Goal: Use online tool/utility

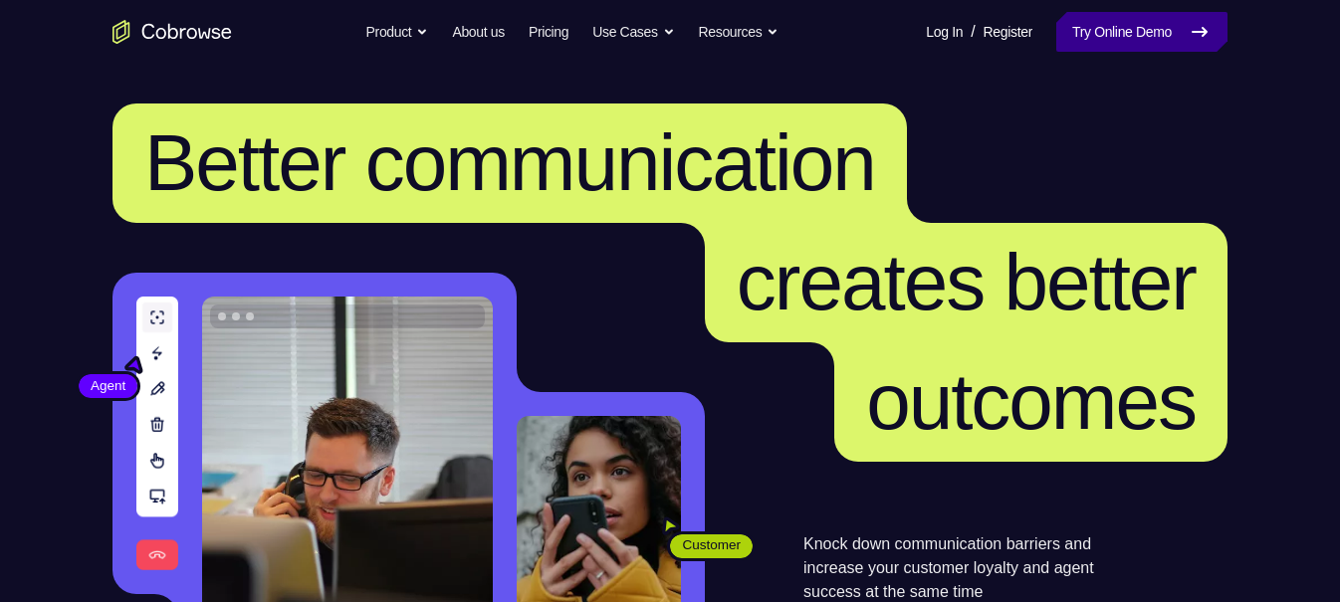
click at [1124, 42] on link "Try Online Demo" at bounding box center [1141, 32] width 171 height 40
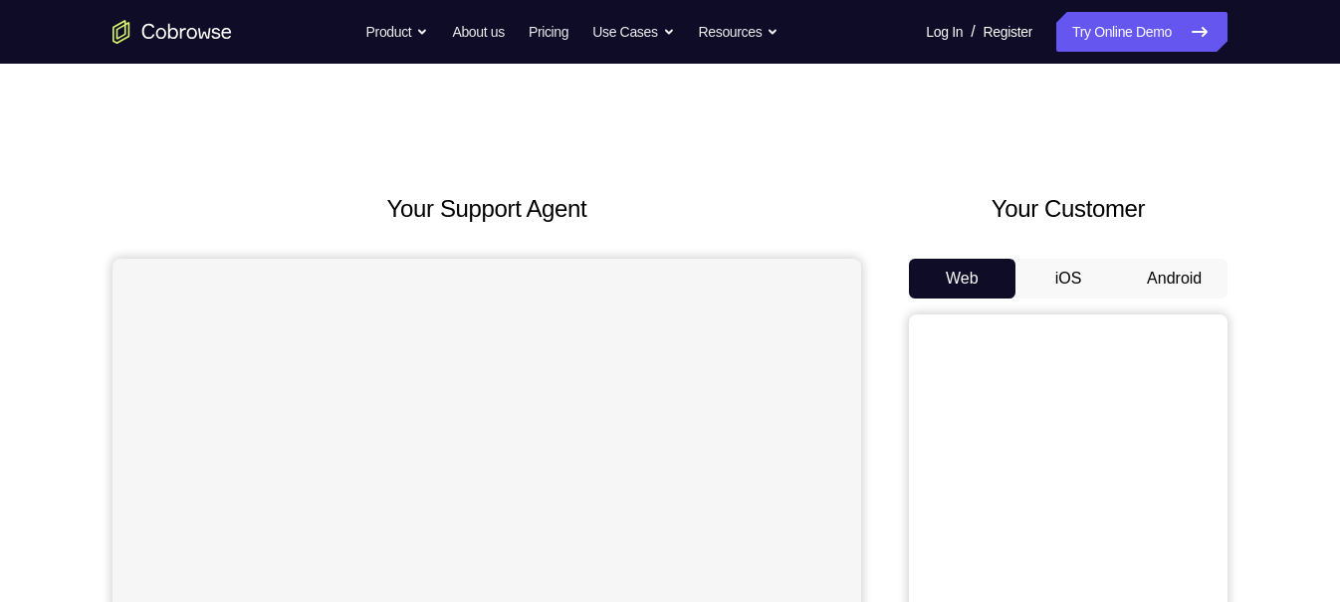
click at [1187, 270] on button "Android" at bounding box center [1174, 279] width 107 height 40
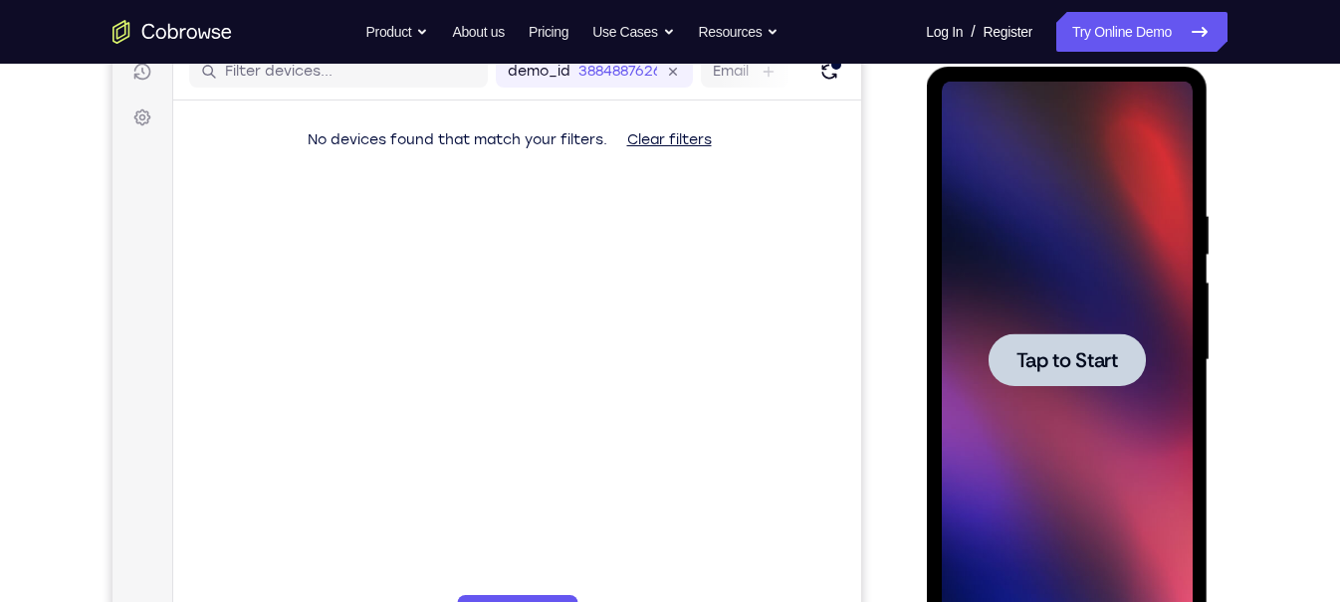
click at [1061, 336] on div at bounding box center [1065, 359] width 157 height 53
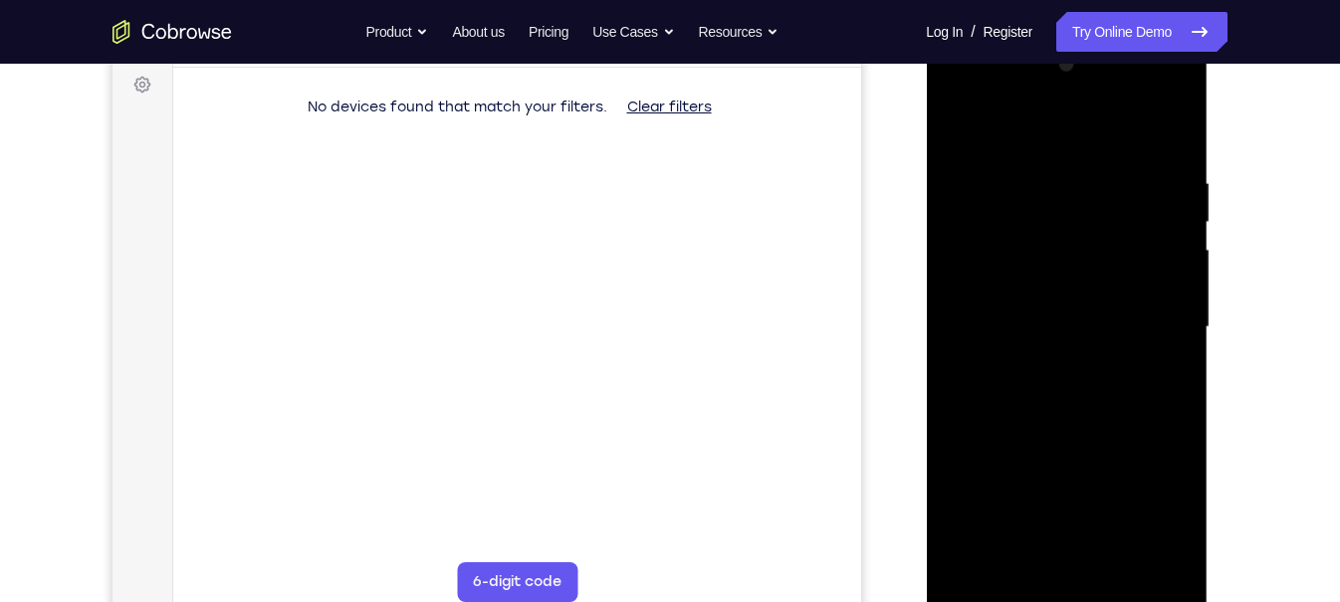
scroll to position [296, 0]
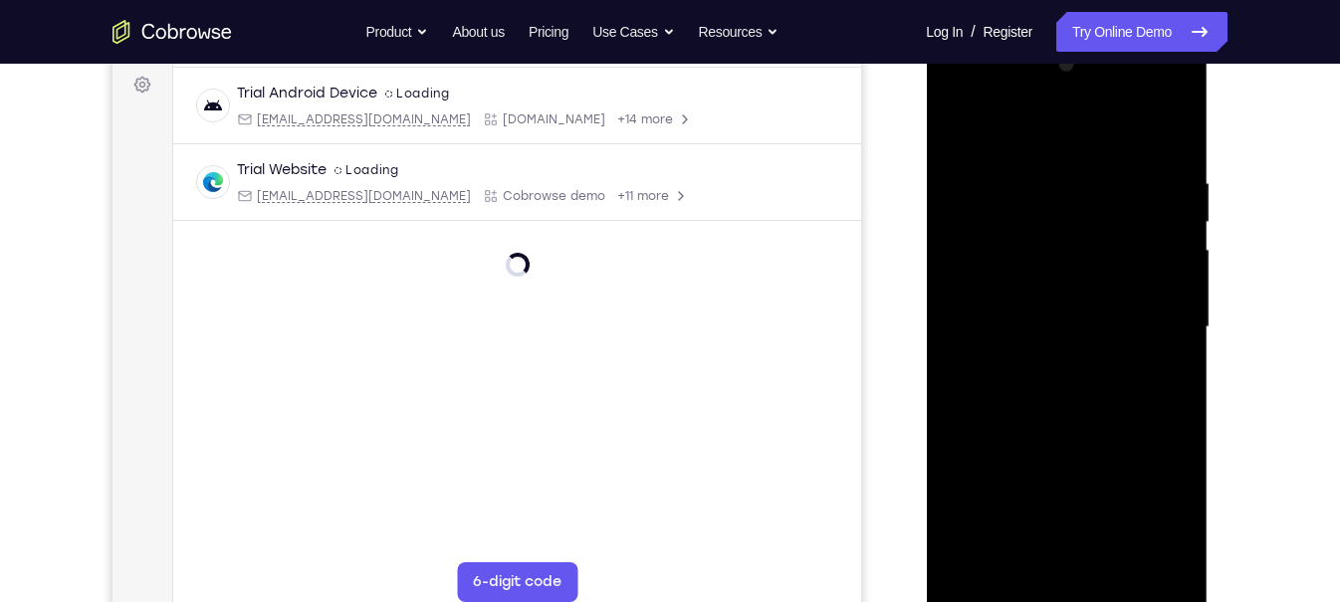
click at [1070, 587] on div at bounding box center [1066, 327] width 251 height 557
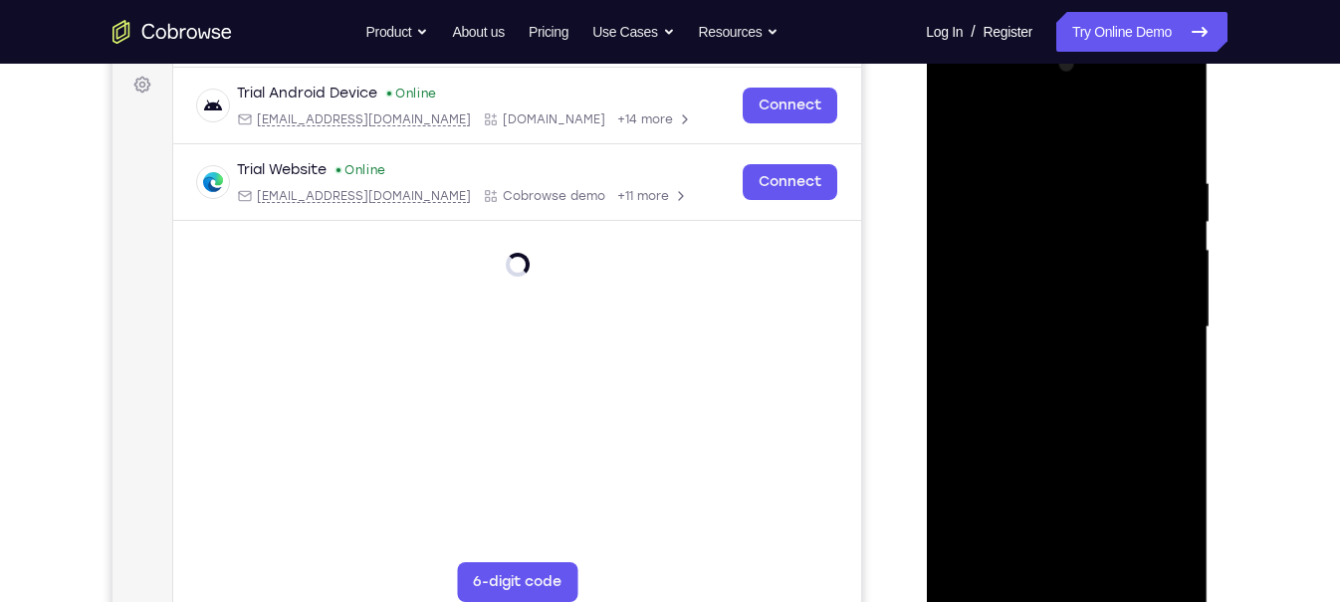
click at [1174, 514] on div at bounding box center [1066, 327] width 251 height 557
click at [1159, 504] on div at bounding box center [1066, 327] width 251 height 557
click at [1005, 129] on div at bounding box center [1066, 327] width 251 height 557
click at [977, 271] on div at bounding box center [1066, 327] width 251 height 557
click at [1048, 327] on div at bounding box center [1066, 327] width 251 height 557
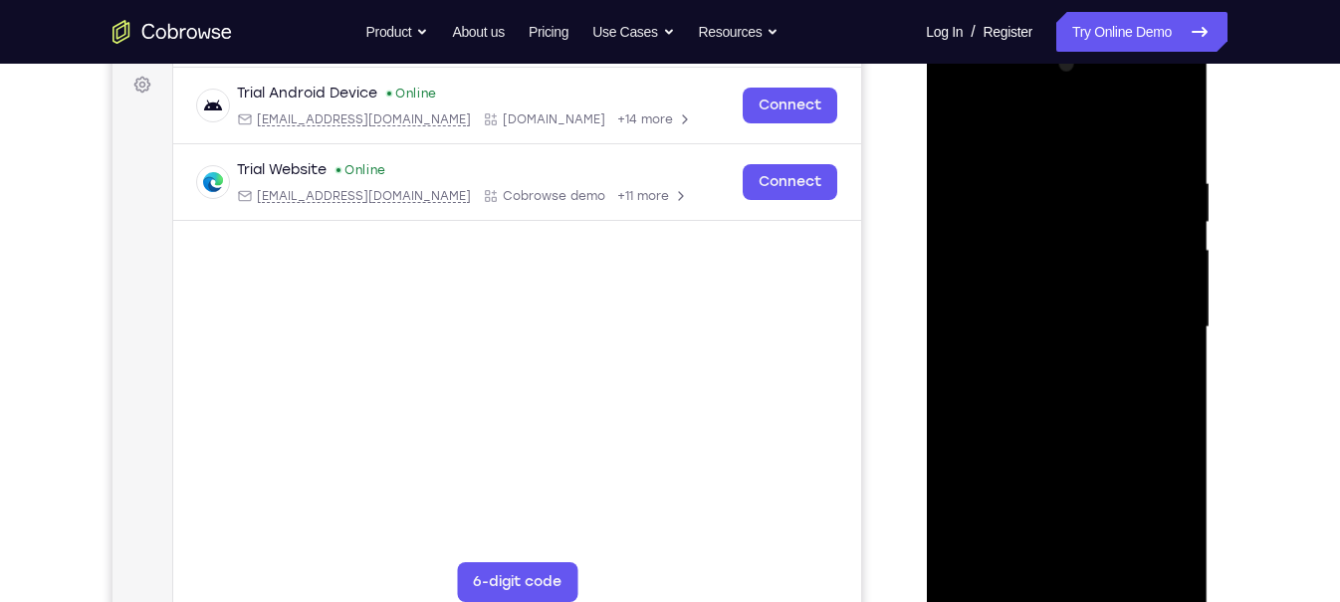
click at [1050, 351] on div at bounding box center [1066, 327] width 251 height 557
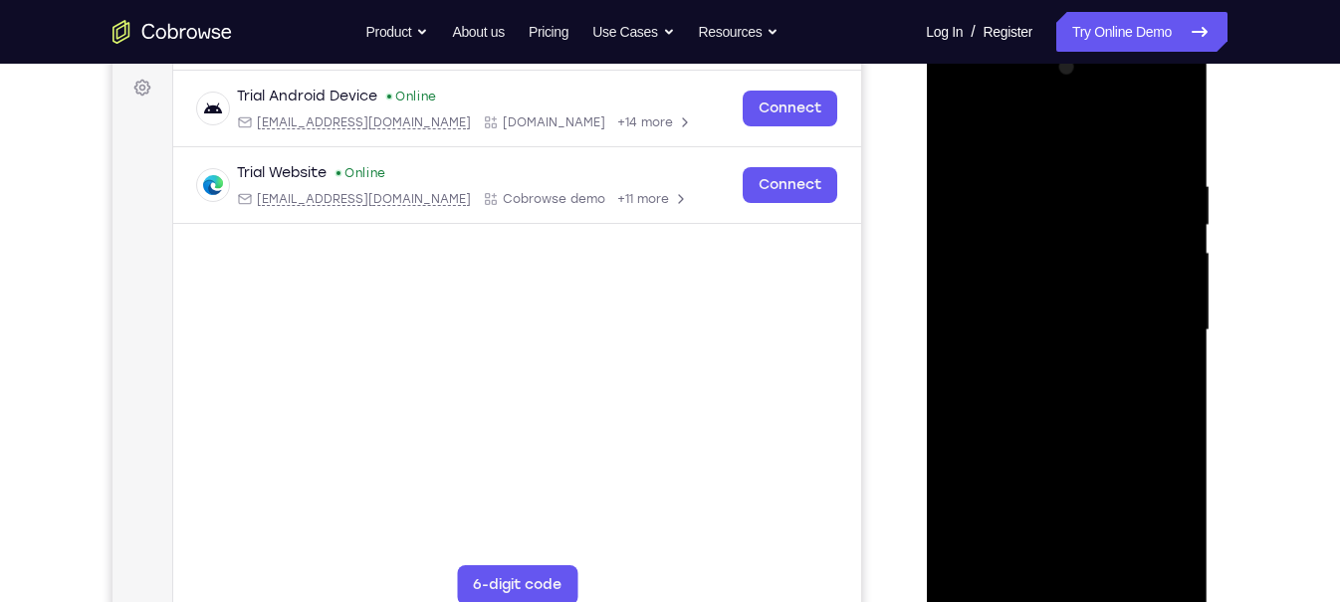
scroll to position [292, 0]
click at [1062, 566] on div at bounding box center [1066, 331] width 251 height 557
click at [1127, 379] on div at bounding box center [1066, 331] width 251 height 557
click at [1039, 292] on div at bounding box center [1066, 331] width 251 height 557
click at [1096, 300] on div at bounding box center [1066, 331] width 251 height 557
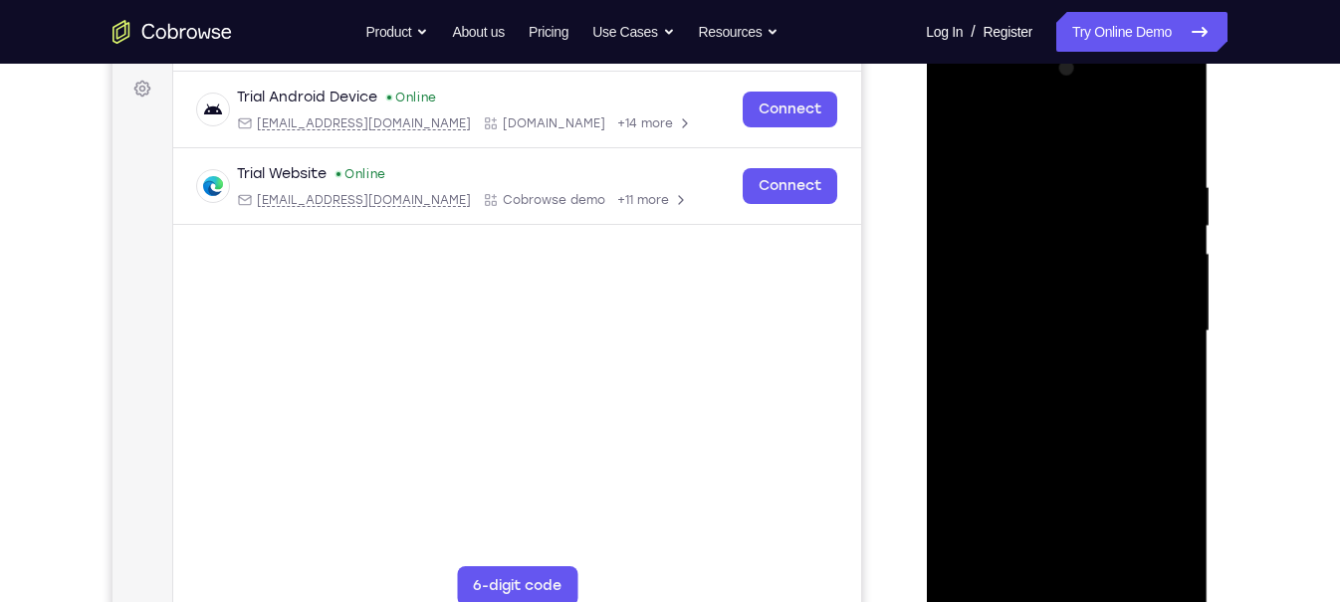
click at [1008, 262] on div at bounding box center [1066, 331] width 251 height 557
click at [975, 211] on div at bounding box center [1066, 331] width 251 height 557
click at [992, 378] on div at bounding box center [1066, 331] width 251 height 557
click at [1054, 372] on div at bounding box center [1066, 331] width 251 height 557
click at [957, 136] on div at bounding box center [1066, 331] width 251 height 557
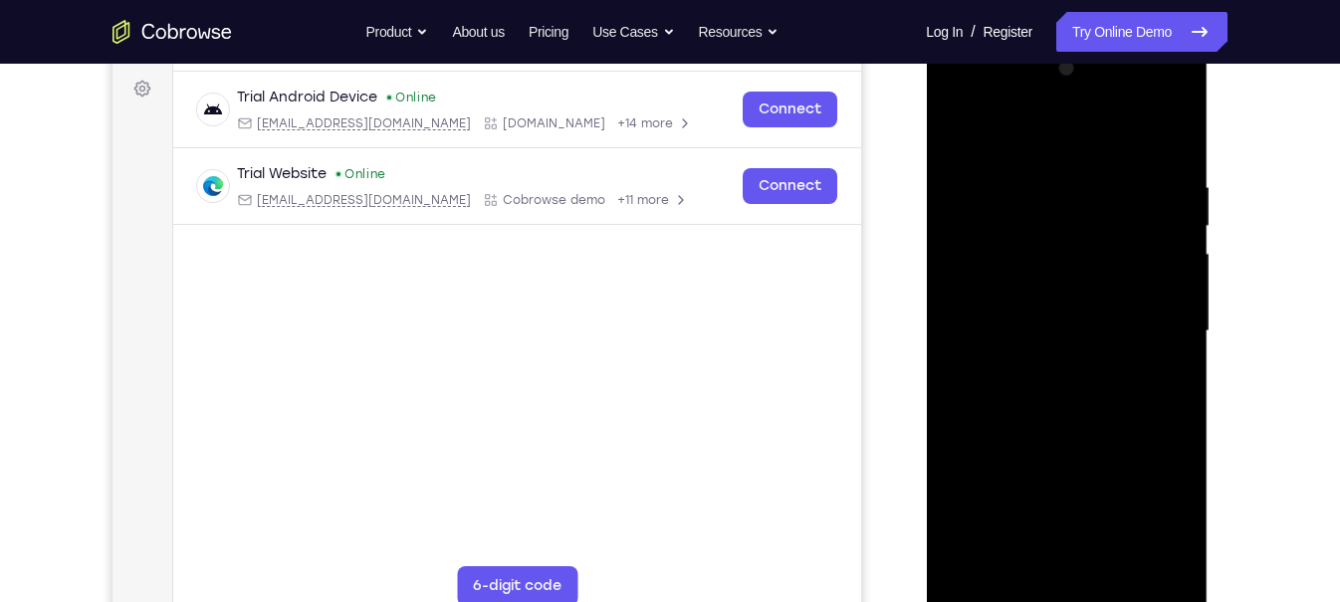
click at [1119, 265] on div at bounding box center [1066, 331] width 251 height 557
